Goal: Task Accomplishment & Management: Use online tool/utility

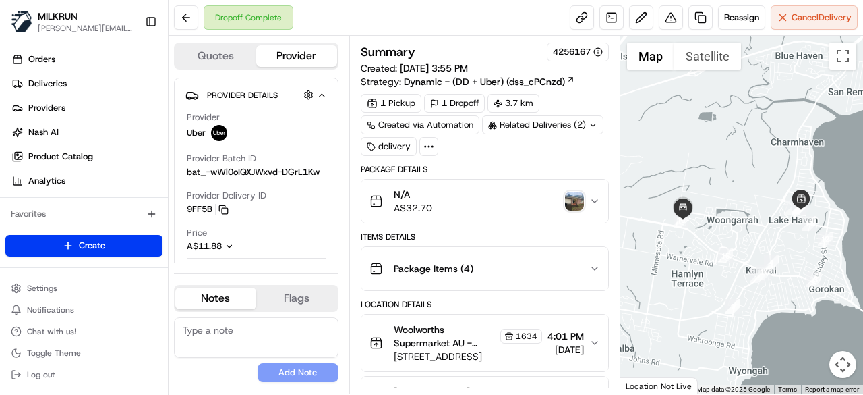
scroll to position [135, 0]
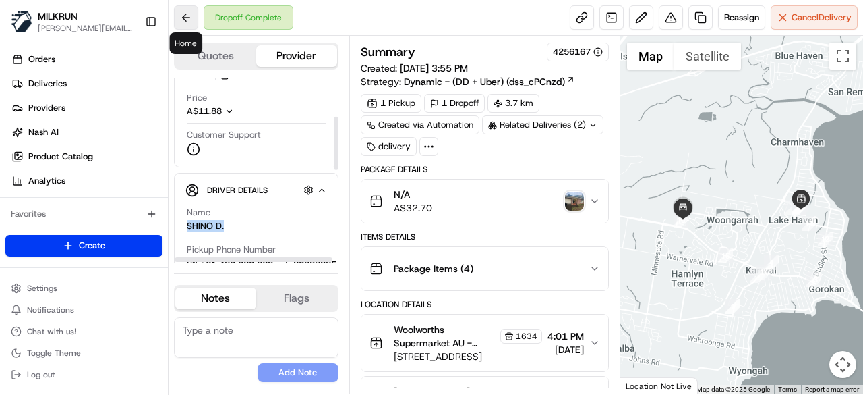
click at [186, 16] on button at bounding box center [186, 17] width 24 height 24
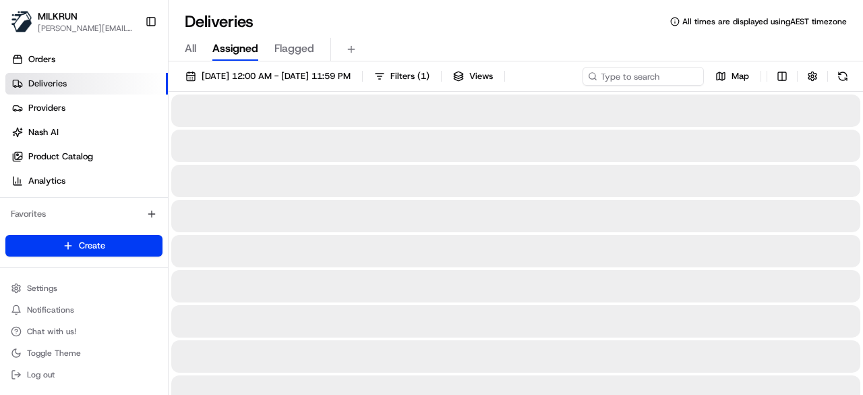
click at [652, 60] on div "All Assigned Flagged" at bounding box center [516, 50] width 695 height 24
click at [636, 88] on div "[DATE] 12:00 AM - [DATE] 11:59 PM Filters ( 1 ) Views Map" at bounding box center [516, 79] width 695 height 25
click at [635, 82] on div "20/08/2025 12:00 AM - 20/08/2025 11:59 PM Filters ( 1 ) Views Map" at bounding box center [516, 79] width 695 height 25
paste input "Krystal Johnson"
type input "Krystal Johnson"
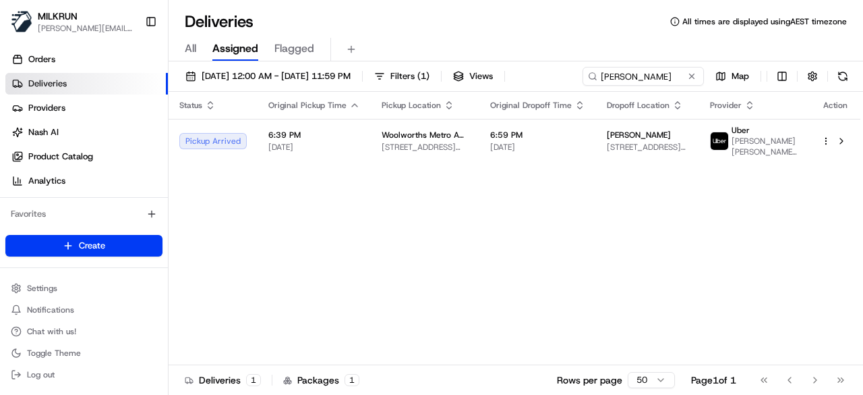
click at [368, 250] on div "Status Original Pickup Time Pickup Location Original Dropoff Time Dropoff Locat…" at bounding box center [515, 228] width 692 height 273
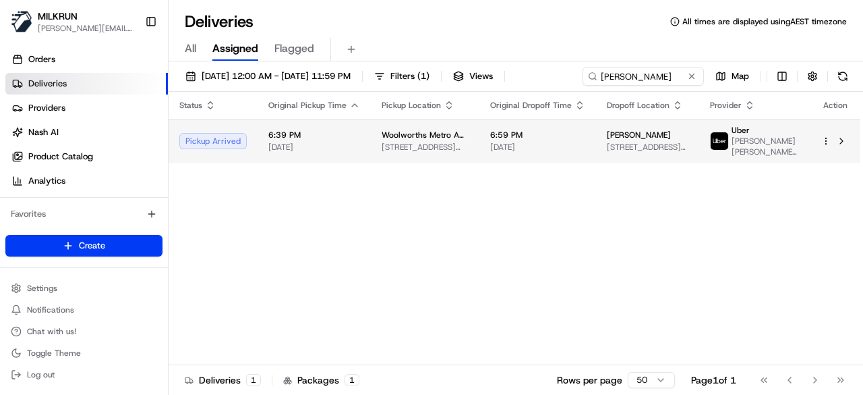
click at [434, 135] on span "Woolworths Metro AU - [GEOGRAPHIC_DATA]" at bounding box center [425, 135] width 87 height 11
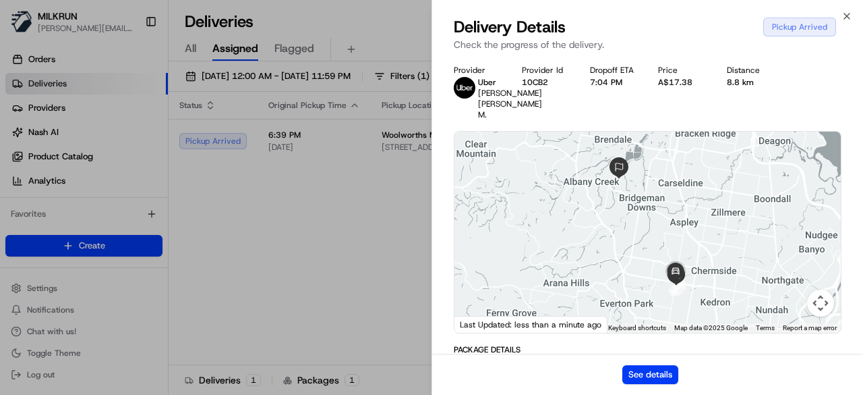
click at [615, 378] on div "See details" at bounding box center [647, 373] width 431 height 41
click at [635, 368] on button "See details" at bounding box center [651, 374] width 56 height 19
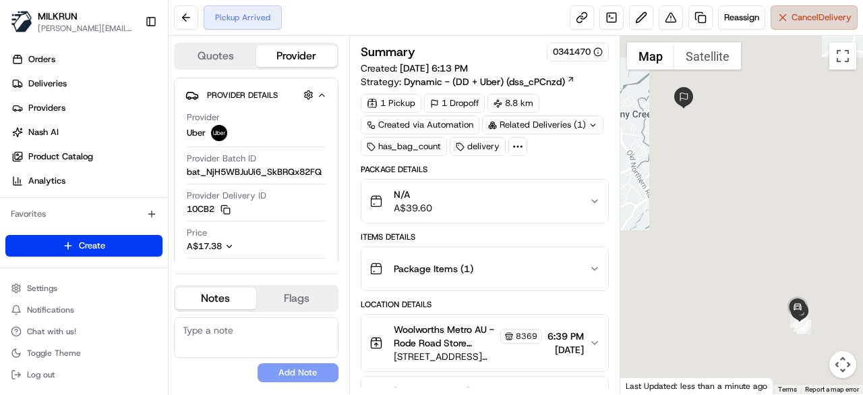
click at [799, 16] on span "Cancel Delivery" at bounding box center [822, 17] width 60 height 12
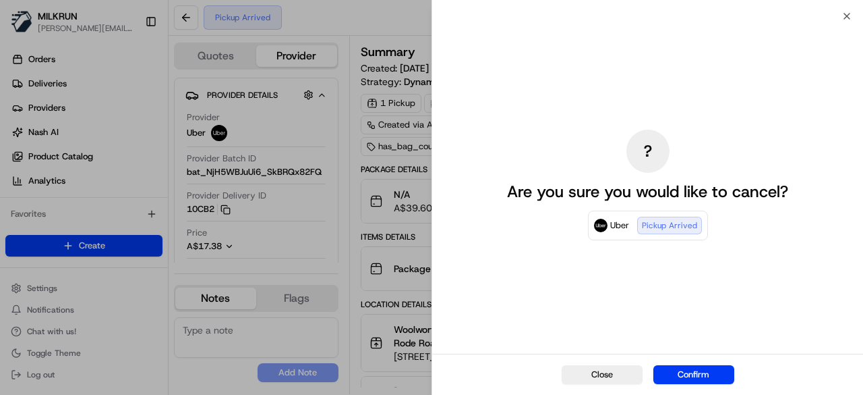
click at [685, 367] on button "Confirm" at bounding box center [694, 374] width 81 height 19
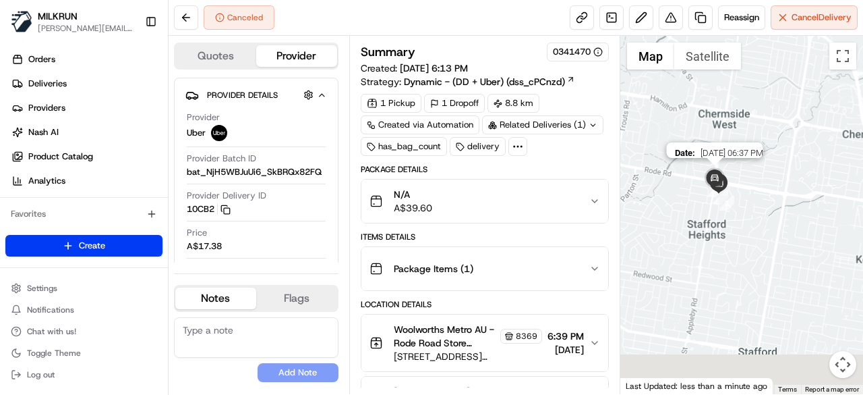
drag, startPoint x: 793, startPoint y: 291, endPoint x: 707, endPoint y: 177, distance: 142.1
click at [707, 177] on img at bounding box center [715, 178] width 27 height 27
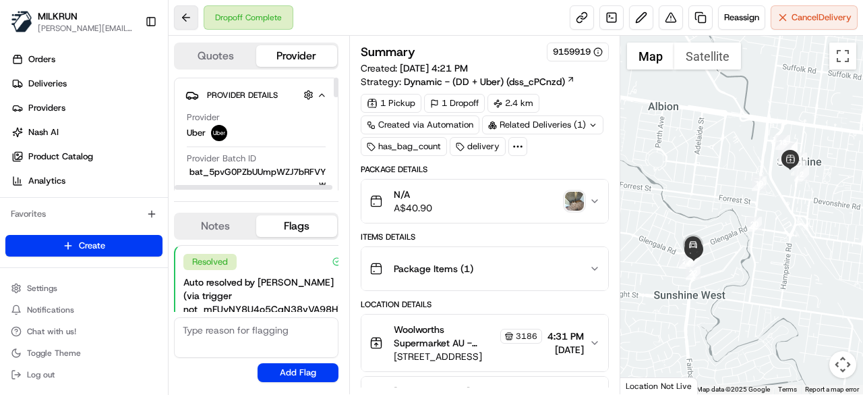
scroll to position [95, 0]
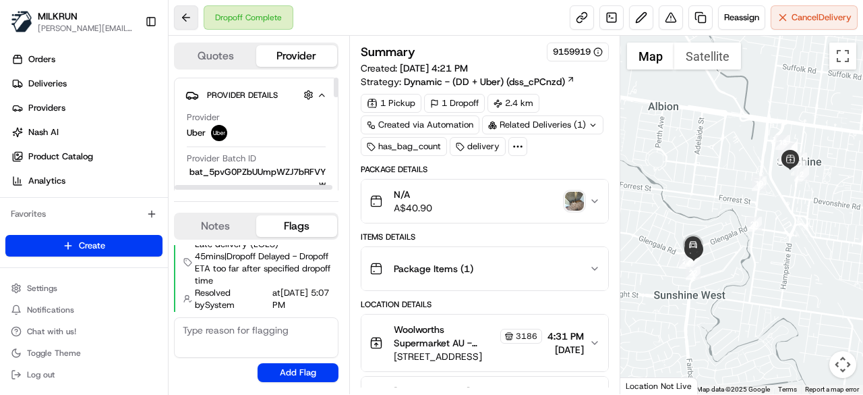
click at [185, 13] on button at bounding box center [186, 17] width 24 height 24
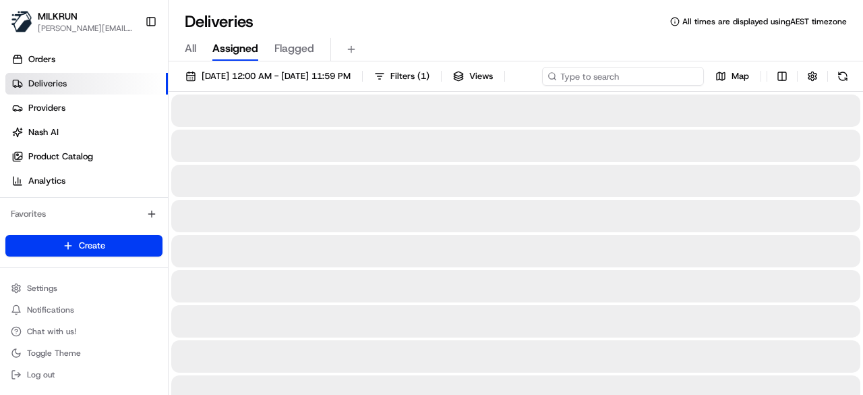
click at [658, 76] on div "20/08/2025 12:00 AM - 20/08/2025 11:59 PM Filters ( 1 ) Views Map" at bounding box center [516, 79] width 695 height 25
type input "r"
type input "roadd"
type input "r"
type input "rode road"
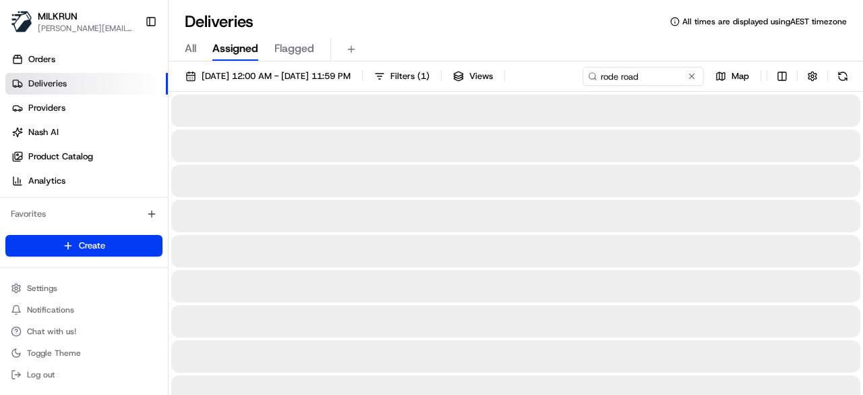
click at [578, 36] on div "All Assigned Flagged" at bounding box center [516, 46] width 695 height 29
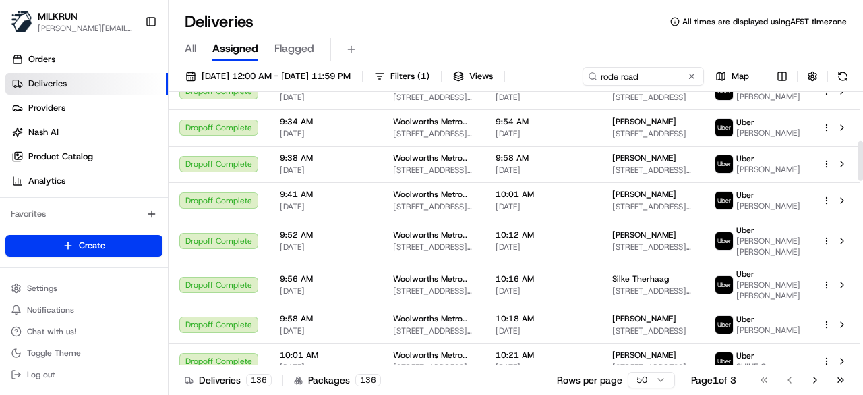
scroll to position [742, 0]
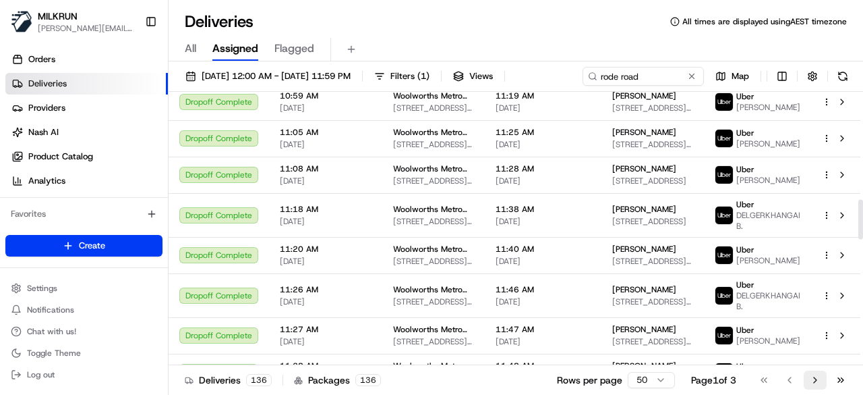
click at [815, 380] on button "Go to next page" at bounding box center [815, 379] width 23 height 19
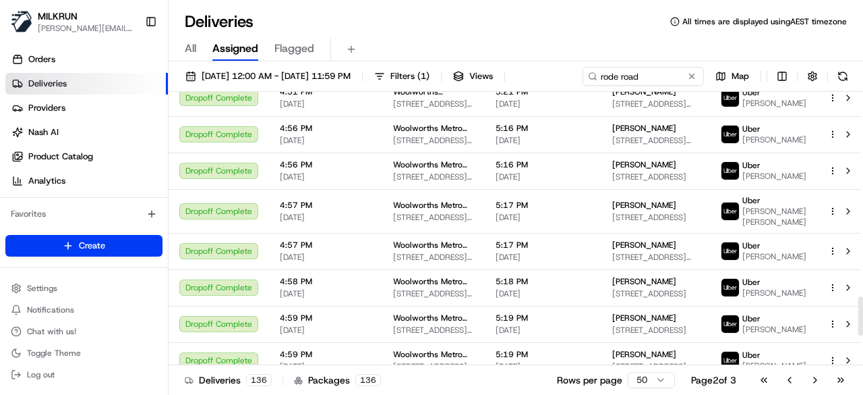
scroll to position [1618, 0]
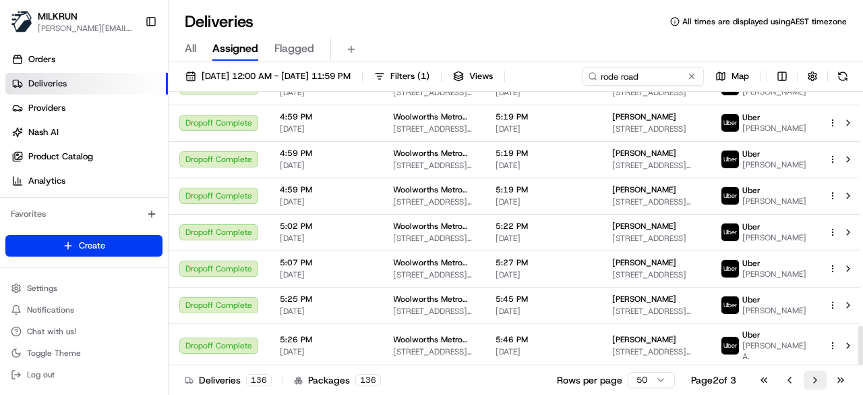
click at [814, 381] on button "Go to next page" at bounding box center [815, 379] width 23 height 19
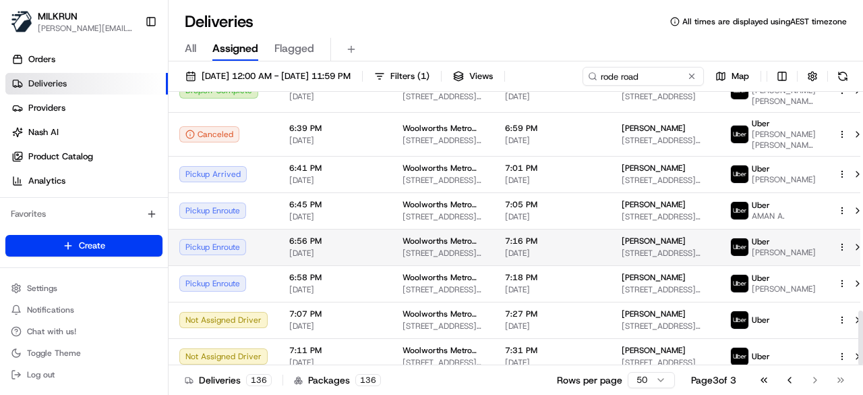
scroll to position [1093, 0]
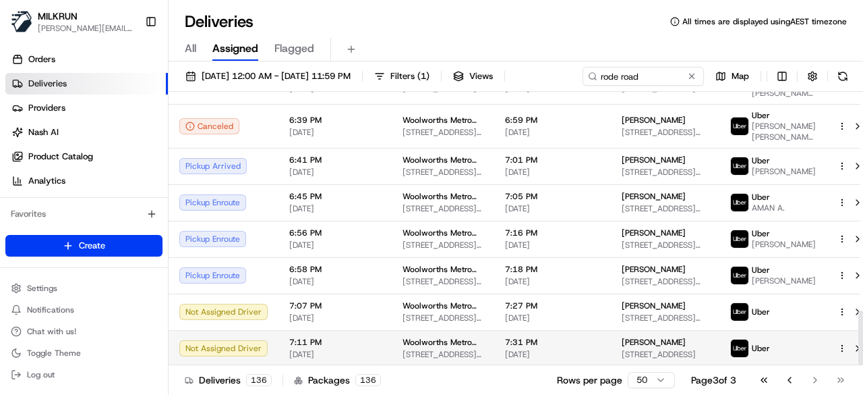
click at [637, 351] on span "3/421 Trouts Rd, Chermside West, QLD 4032, AU" at bounding box center [665, 354] width 87 height 11
click at [573, 357] on span "[DATE]" at bounding box center [552, 354] width 95 height 11
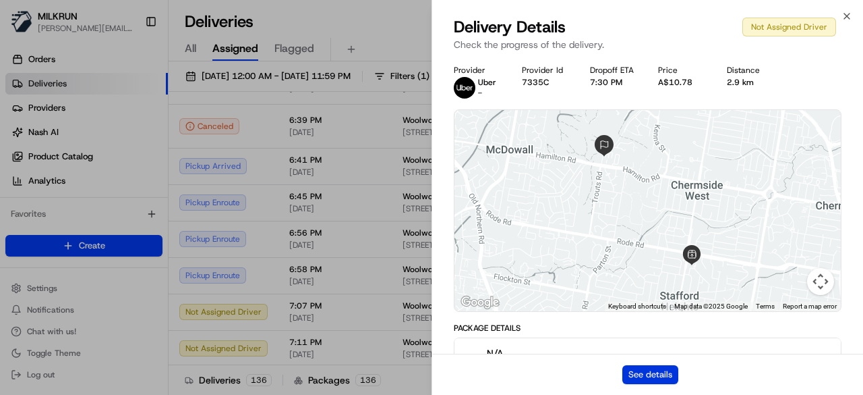
click at [668, 380] on button "See details" at bounding box center [651, 374] width 56 height 19
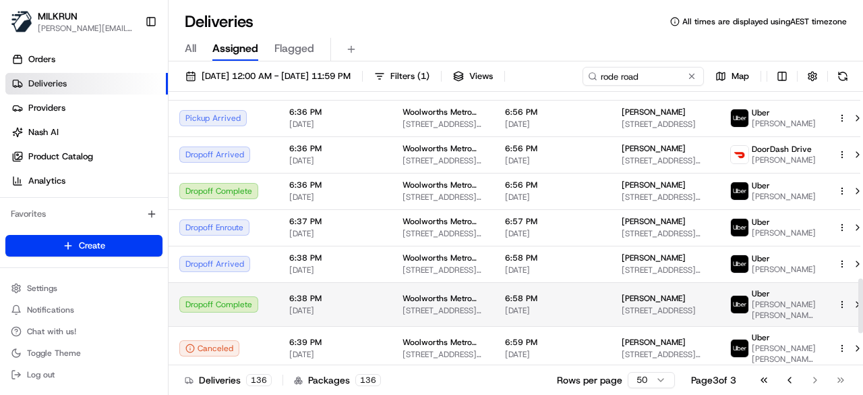
scroll to position [824, 0]
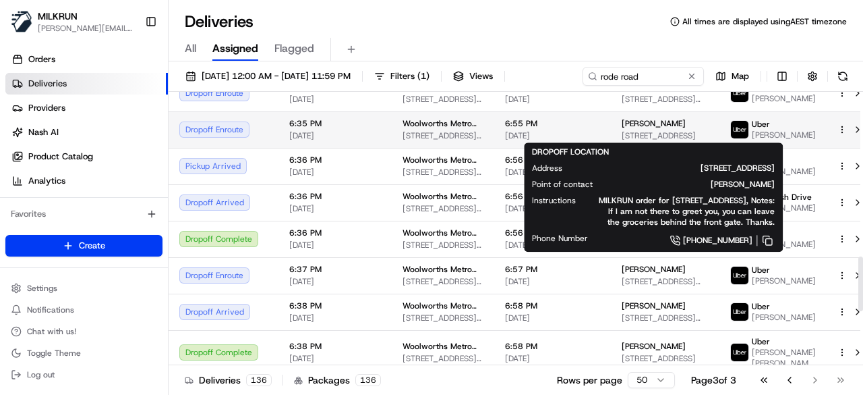
click at [672, 123] on div "George Guido" at bounding box center [665, 123] width 87 height 11
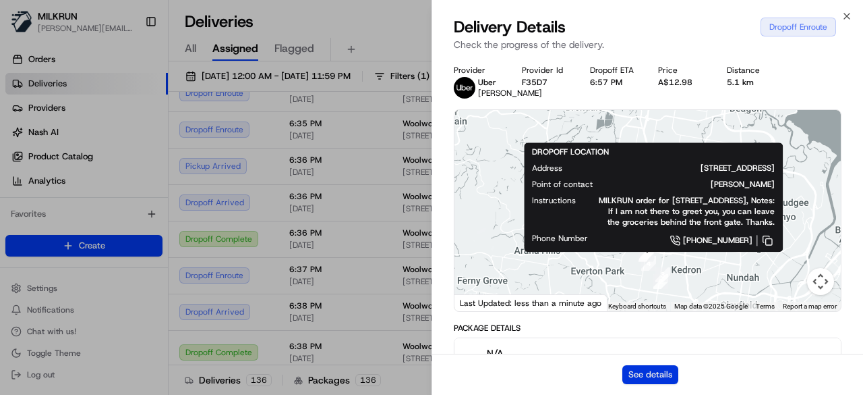
click at [637, 367] on button "See details" at bounding box center [651, 374] width 56 height 19
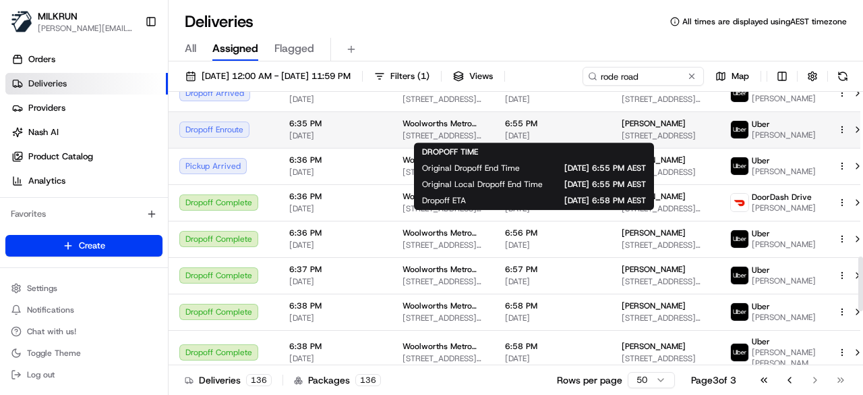
click at [554, 134] on span "[DATE]" at bounding box center [552, 135] width 95 height 11
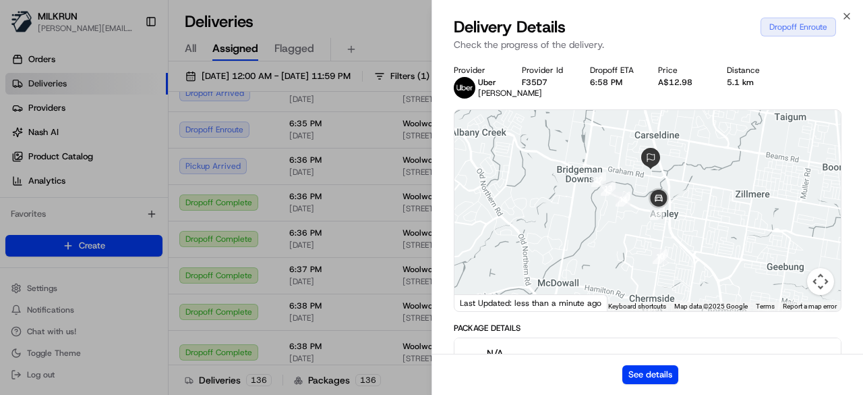
drag, startPoint x: 656, startPoint y: 233, endPoint x: 668, endPoint y: 282, distance: 50.1
click at [668, 282] on div at bounding box center [648, 210] width 387 height 201
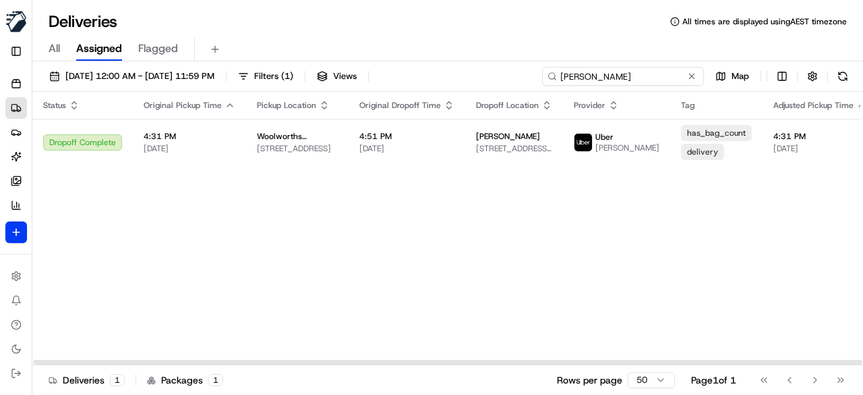
click at [680, 78] on input "[PERSON_NAME]" at bounding box center [623, 76] width 162 height 19
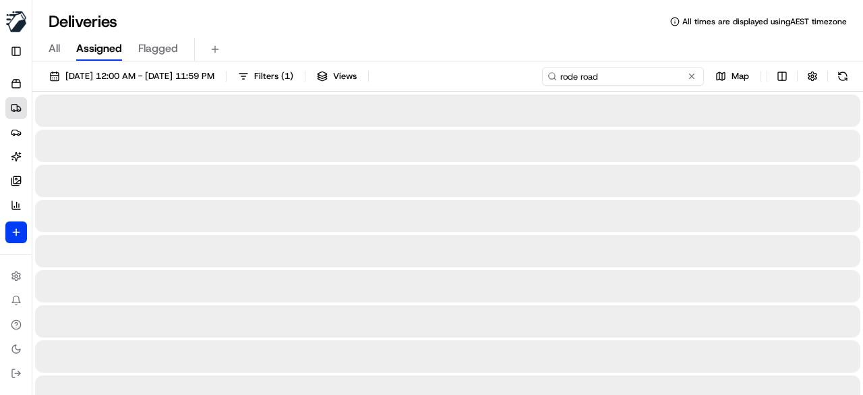
type input "rode road"
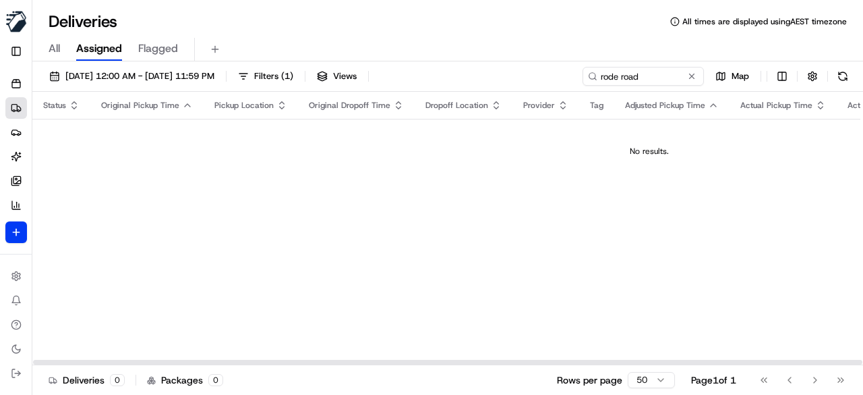
click at [469, 251] on div "Status Original Pickup Time Pickup Location Original Dropoff Time Dropoff Locat…" at bounding box center [649, 228] width 1234 height 273
click at [664, 78] on input "rode road" at bounding box center [623, 76] width 162 height 19
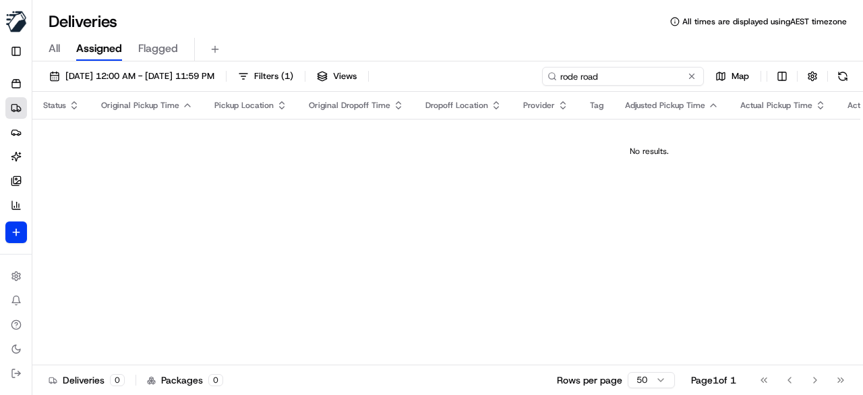
drag, startPoint x: 560, startPoint y: 74, endPoint x: 516, endPoint y: 64, distance: 45.0
click at [516, 64] on div "20/08/2025 12:00 AM - 27/08/2025 11:59 PM Filters ( 1 ) Views rode road Map Sta…" at bounding box center [447, 229] width 831 height 336
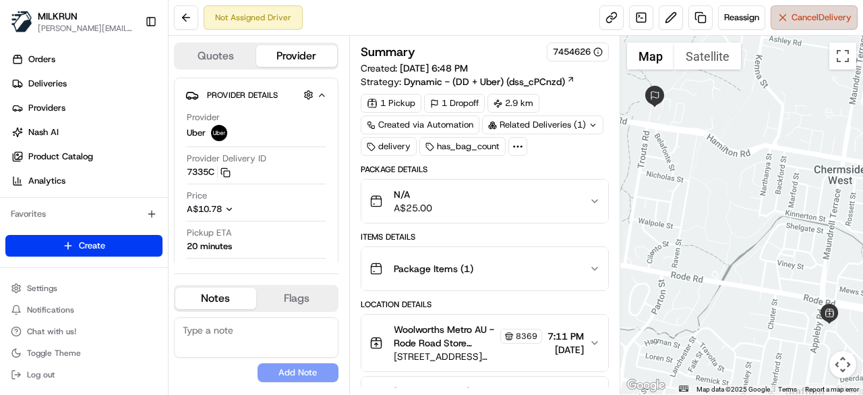
click at [787, 24] on button "Cancel Delivery" at bounding box center [814, 17] width 87 height 24
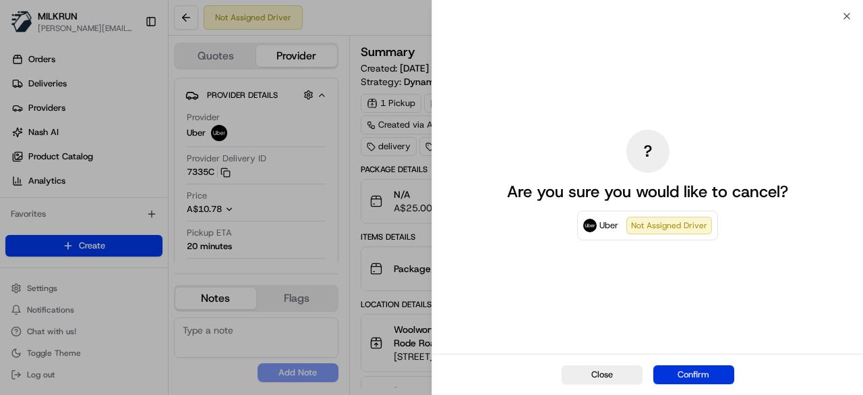
click at [710, 376] on button "Confirm" at bounding box center [694, 374] width 81 height 19
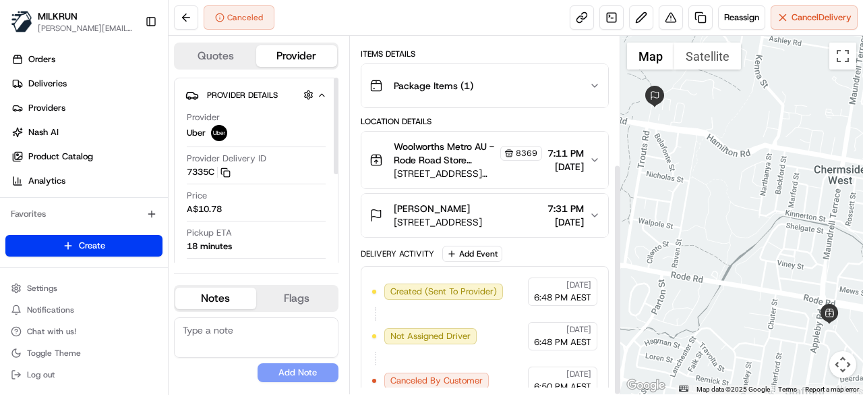
scroll to position [196, 0]
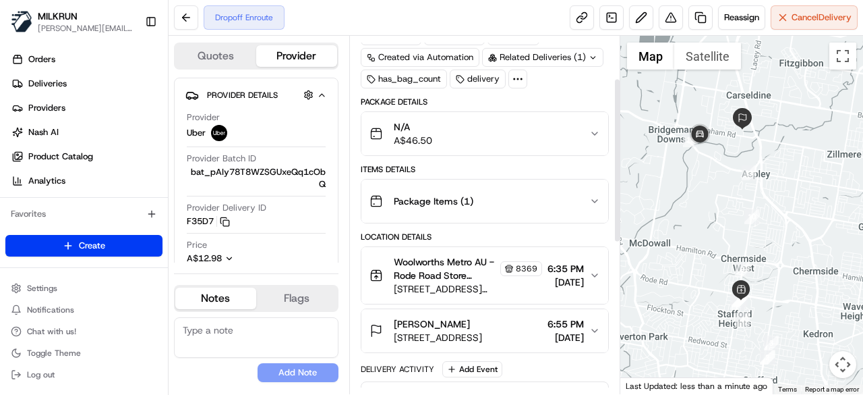
scroll to position [202, 0]
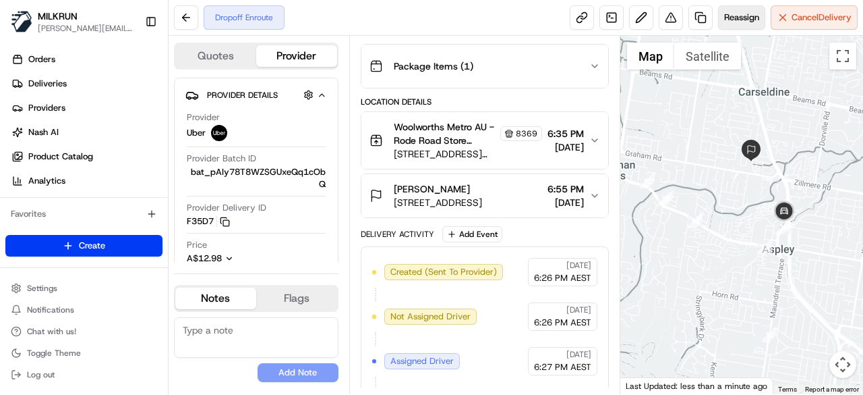
click at [744, 25] on button "Reassign" at bounding box center [741, 17] width 47 height 24
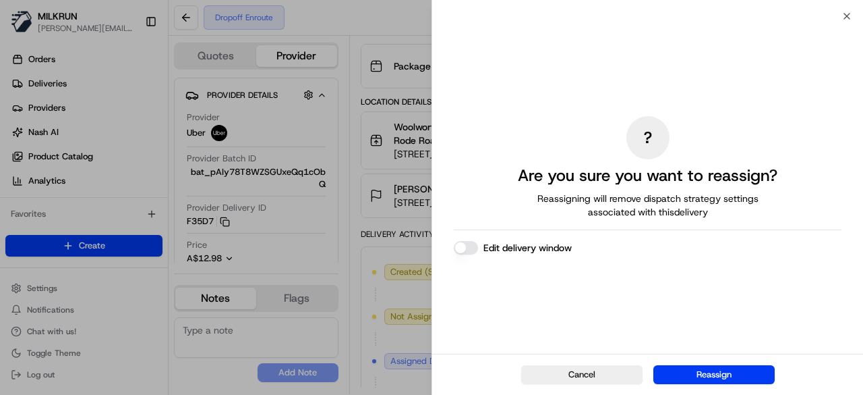
drag, startPoint x: 688, startPoint y: 364, endPoint x: 693, endPoint y: 385, distance: 22.3
click at [687, 370] on div "Cancel Reassign" at bounding box center [647, 373] width 431 height 41
click at [693, 384] on div "Cancel Reassign" at bounding box center [647, 373] width 431 height 41
click at [694, 372] on button "Reassign" at bounding box center [714, 374] width 121 height 19
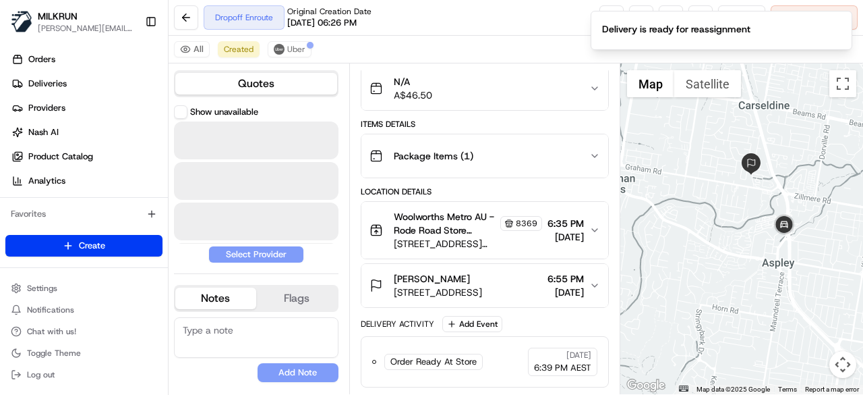
scroll to position [135, 0]
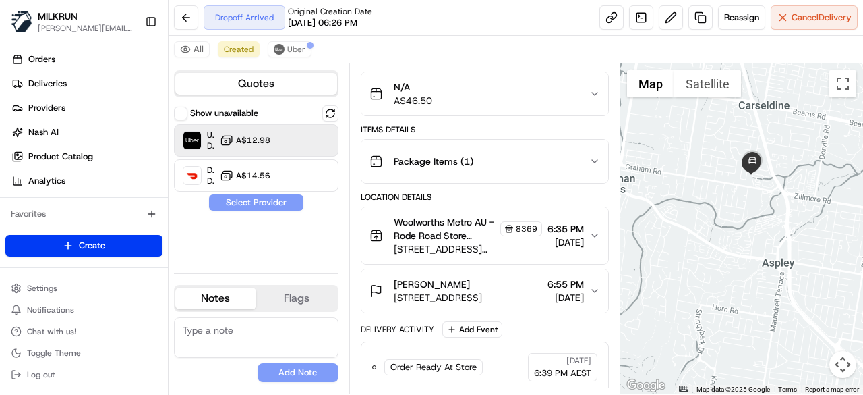
click at [250, 135] on span "A$12.98" at bounding box center [253, 140] width 34 height 11
click at [278, 200] on button "Assign Provider" at bounding box center [256, 202] width 96 height 16
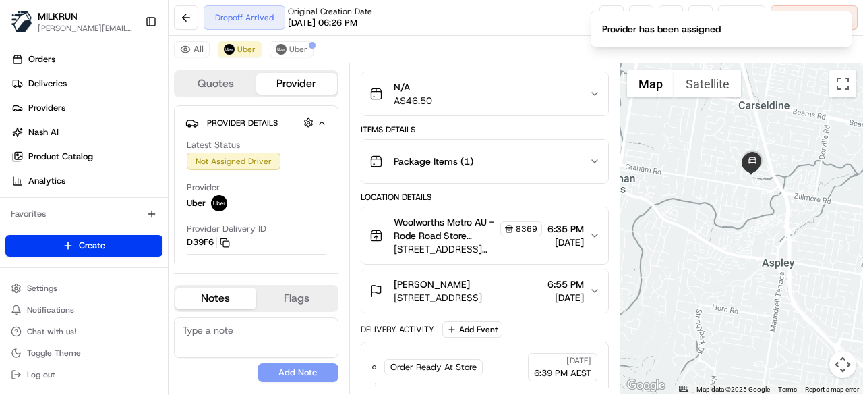
scroll to position [202, 0]
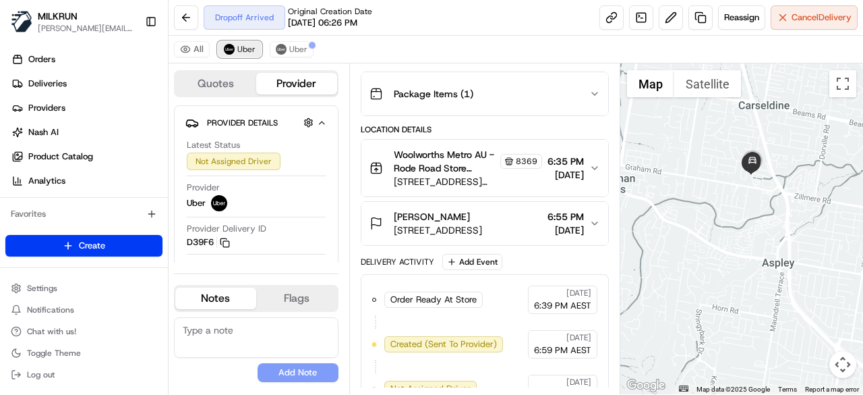
click at [230, 53] on img at bounding box center [229, 49] width 11 height 11
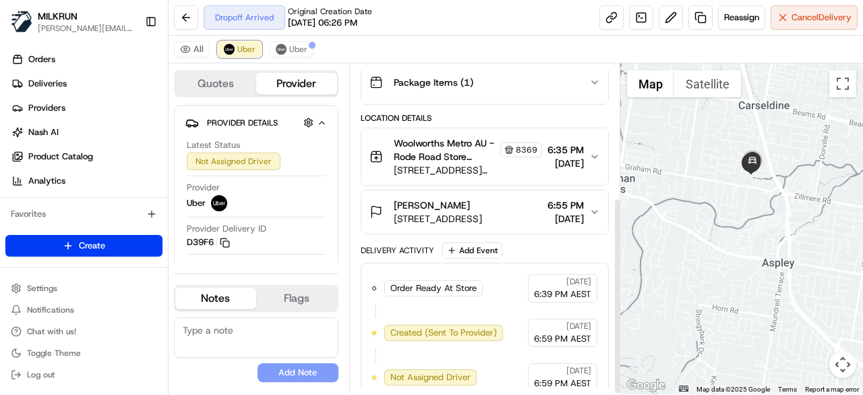
scroll to position [223, 0]
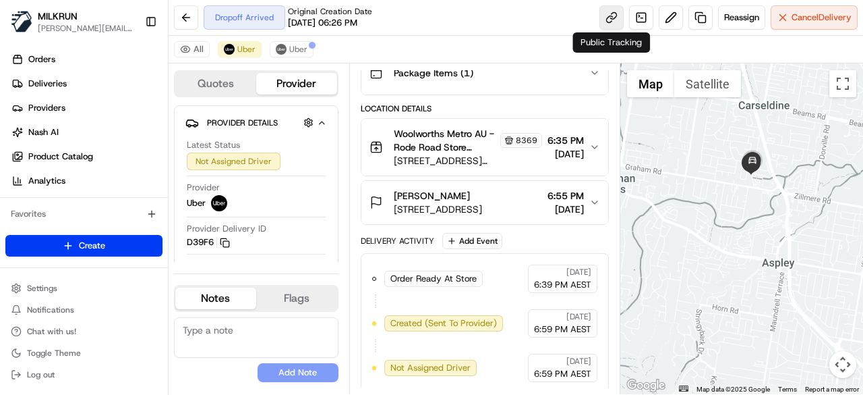
click at [608, 17] on link at bounding box center [612, 17] width 24 height 24
click at [236, 42] on button "Uber" at bounding box center [240, 49] width 44 height 16
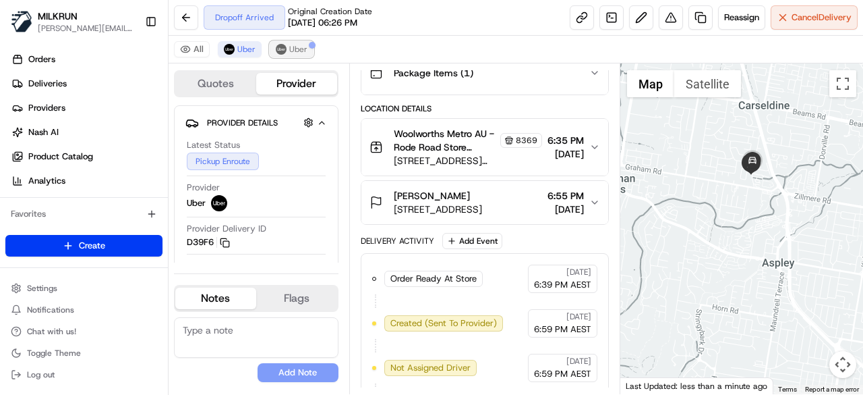
click at [291, 53] on span "Uber" at bounding box center [298, 49] width 18 height 11
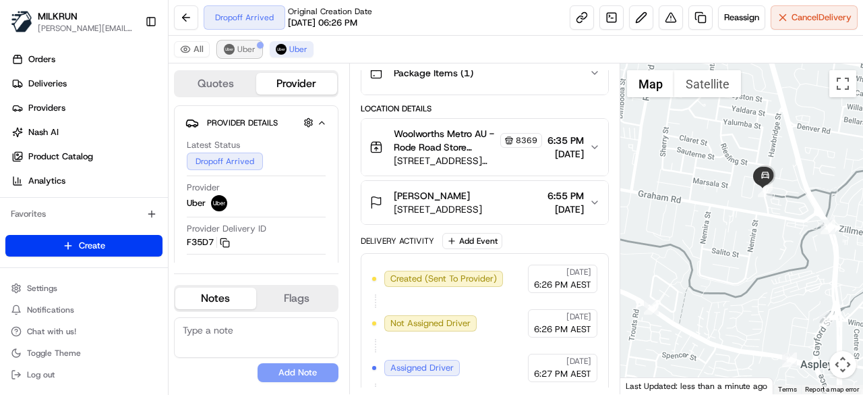
click at [243, 44] on span "Uber" at bounding box center [246, 49] width 18 height 11
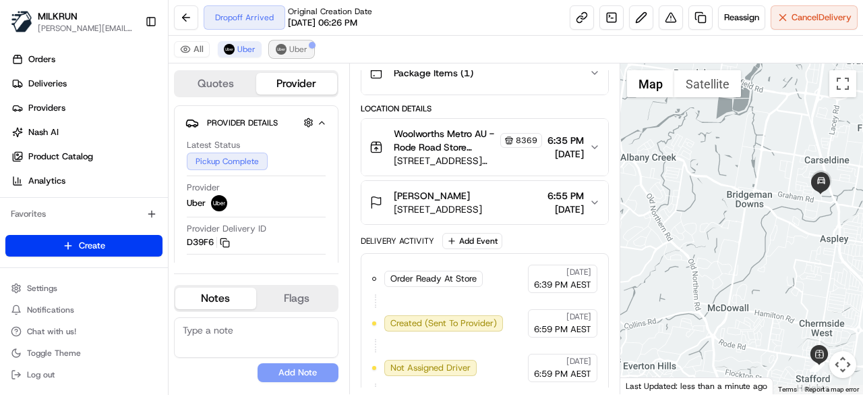
click at [282, 48] on img at bounding box center [281, 49] width 11 height 11
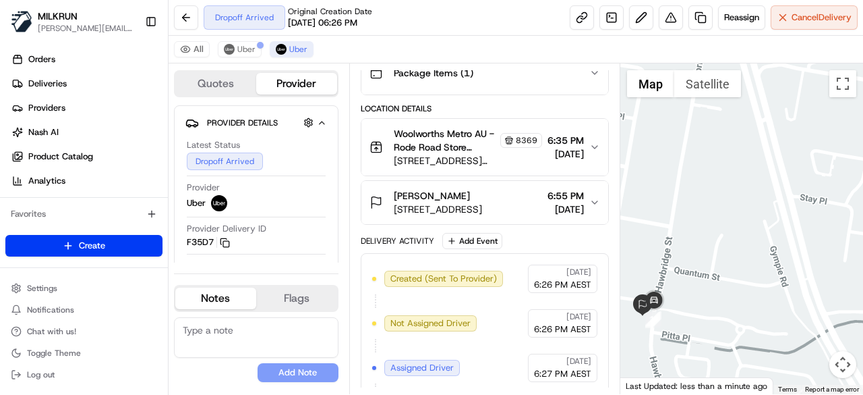
drag, startPoint x: 712, startPoint y: 312, endPoint x: 751, endPoint y: 277, distance: 52.0
click at [751, 277] on div at bounding box center [743, 228] width 244 height 331
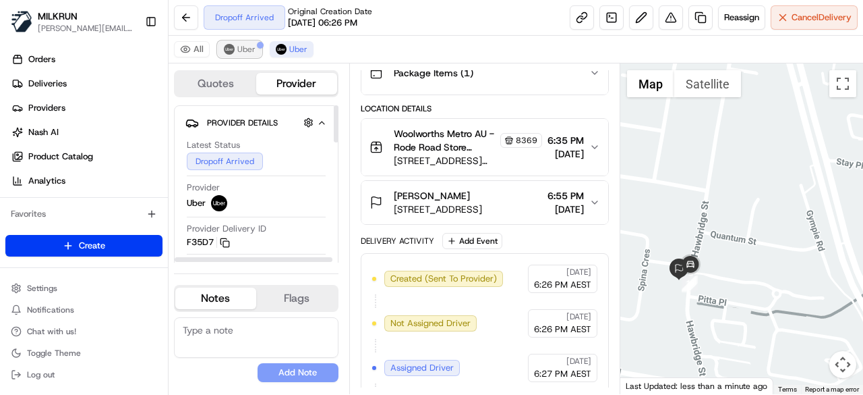
click at [252, 49] on span "Uber" at bounding box center [246, 49] width 18 height 11
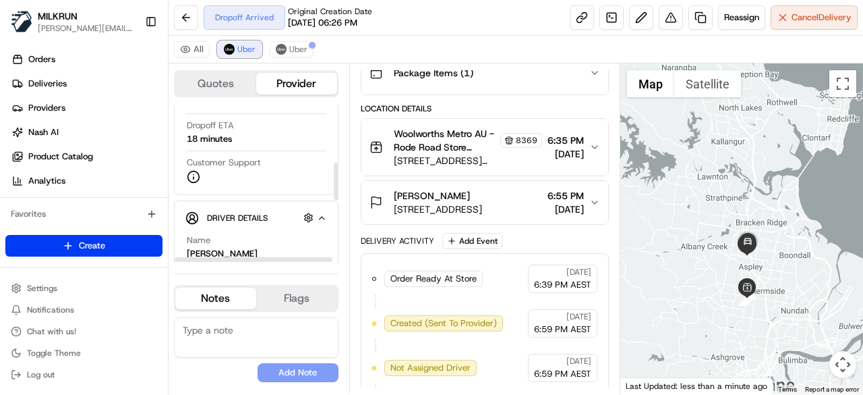
scroll to position [270, 0]
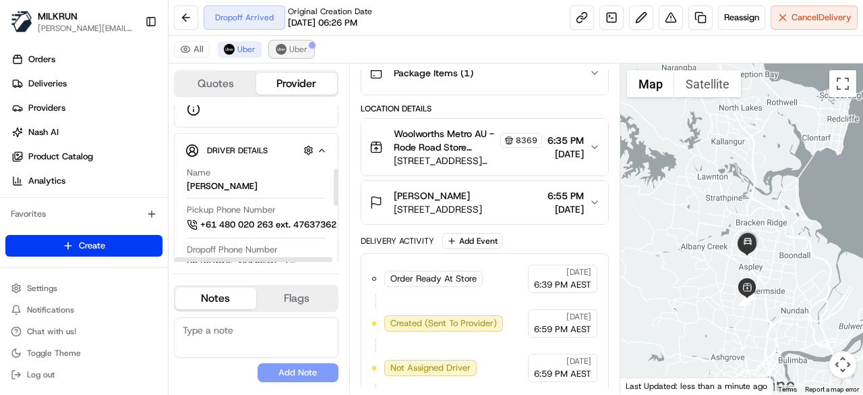
click at [297, 42] on button "Uber" at bounding box center [292, 49] width 44 height 16
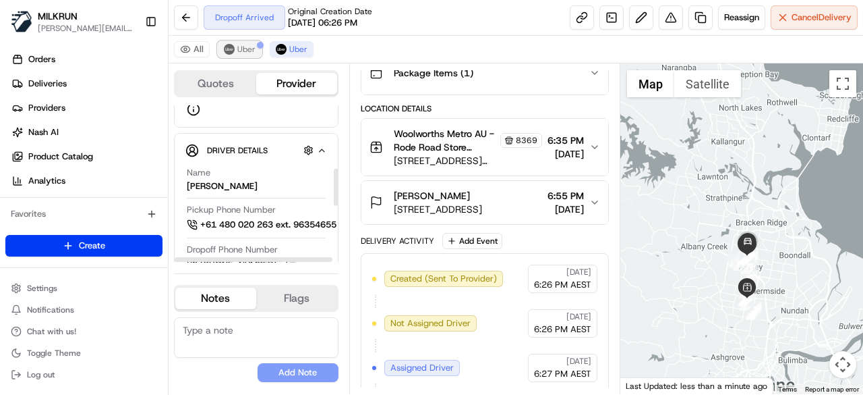
click at [254, 55] on button "Uber" at bounding box center [240, 49] width 44 height 16
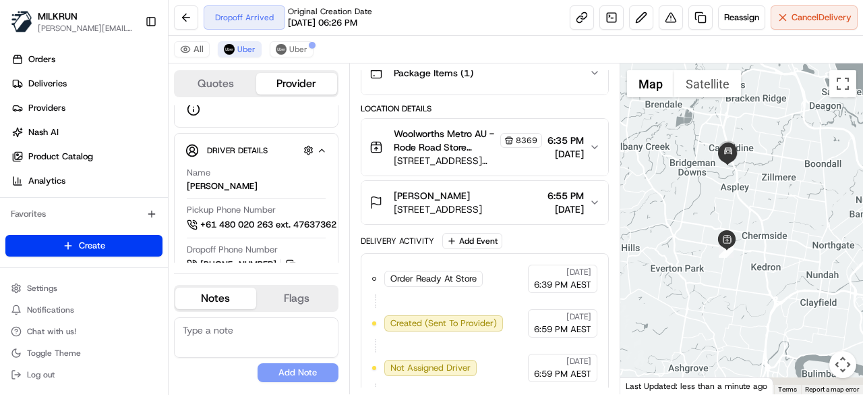
drag, startPoint x: 754, startPoint y: 331, endPoint x: 738, endPoint y: 221, distance: 111.1
click at [738, 221] on div at bounding box center [743, 228] width 244 height 331
click at [285, 47] on button "Uber" at bounding box center [292, 49] width 44 height 16
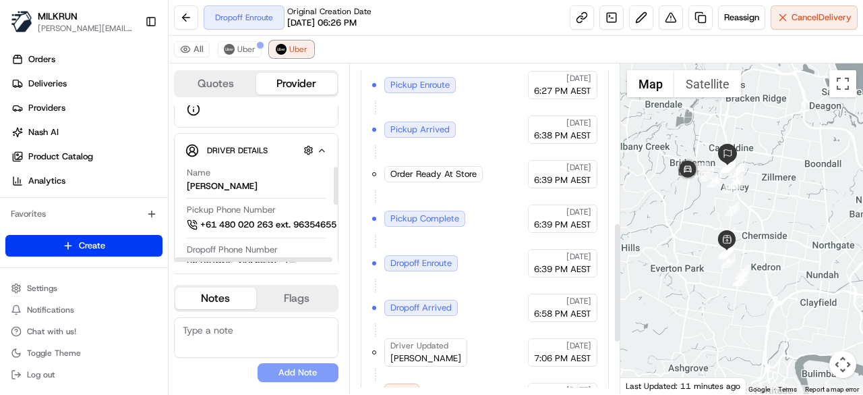
scroll to position [576, 0]
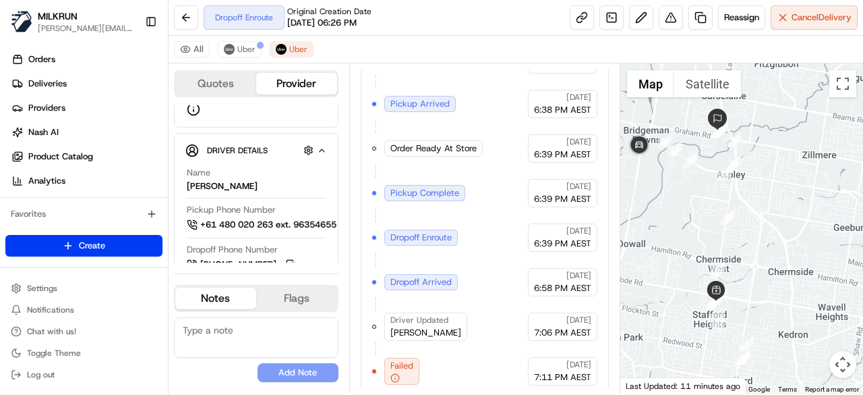
drag, startPoint x: 706, startPoint y: 177, endPoint x: 722, endPoint y: 194, distance: 23.4
click at [722, 194] on div at bounding box center [743, 228] width 244 height 331
click at [250, 63] on div "Quotes Provider Provider Details Hidden ( 2 ) Latest Status Failed Provider Ube…" at bounding box center [259, 228] width 181 height 331
click at [250, 51] on span "Uber" at bounding box center [246, 49] width 18 height 11
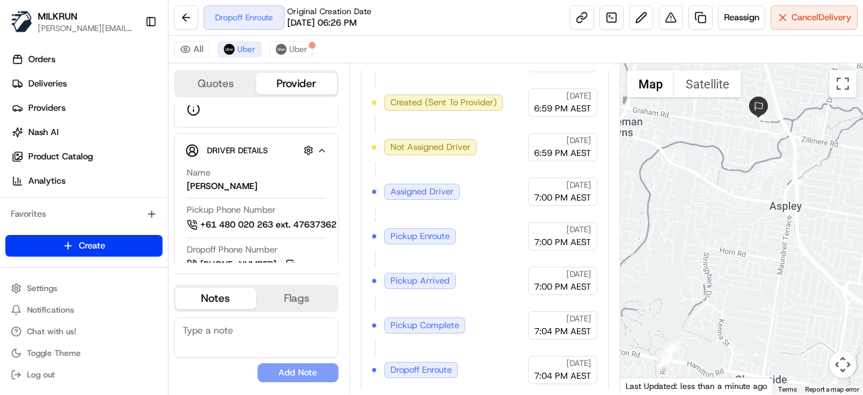
click at [697, 342] on div at bounding box center [743, 228] width 244 height 331
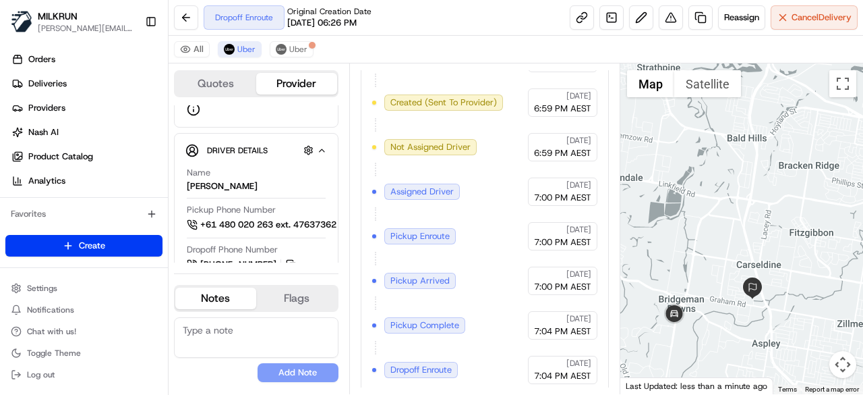
drag, startPoint x: 815, startPoint y: 343, endPoint x: 676, endPoint y: 239, distance: 173.1
click at [814, 258] on div at bounding box center [743, 228] width 244 height 331
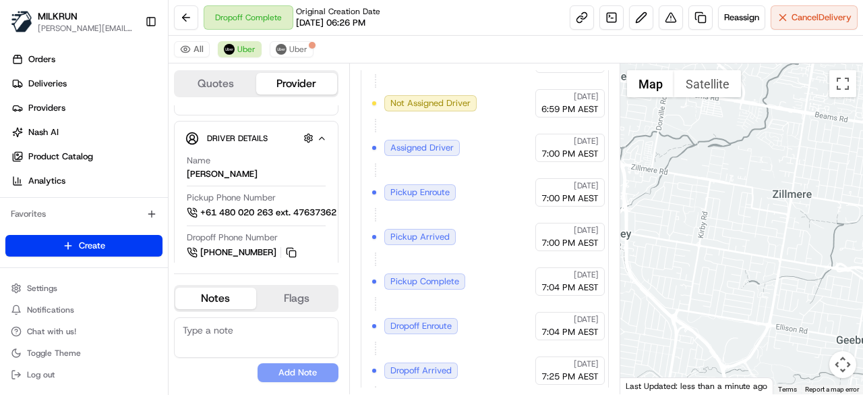
scroll to position [258, 0]
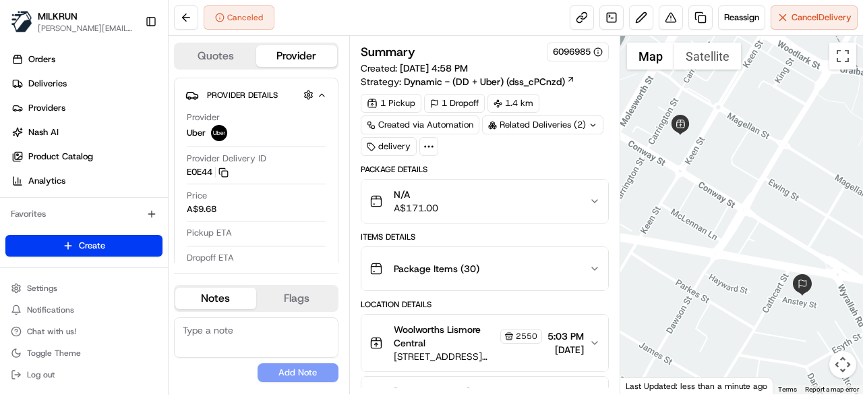
scroll to position [152, 0]
